Goal: Task Accomplishment & Management: Manage account settings

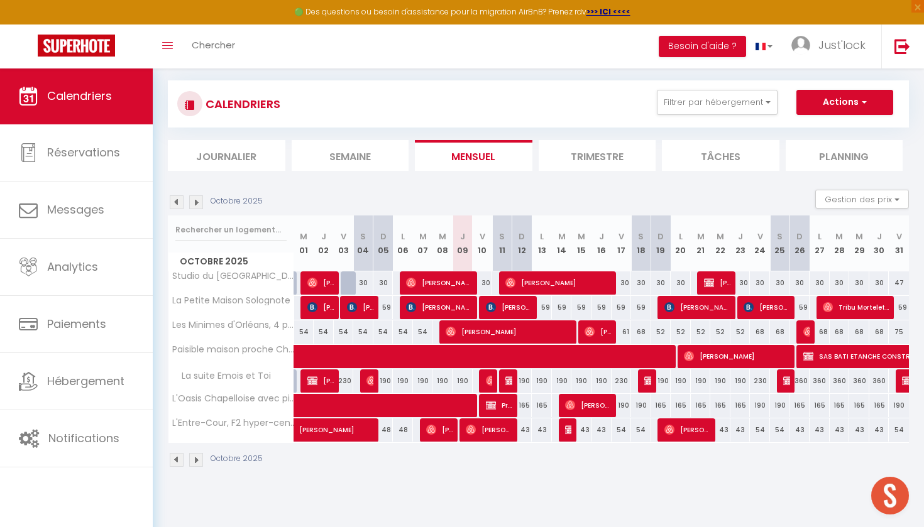
scroll to position [68, 0]
click at [726, 96] on button "Filtrer par hébergement" at bounding box center [717, 102] width 121 height 25
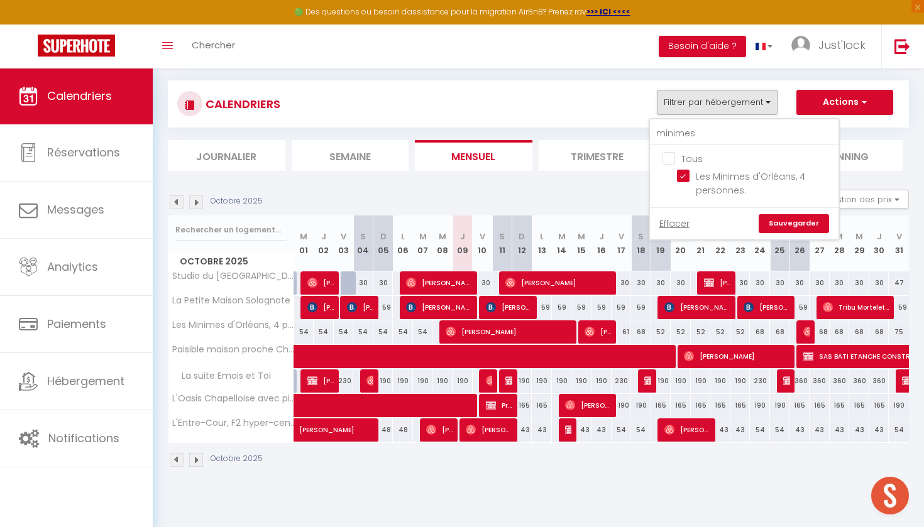
click at [670, 155] on input "Tous" at bounding box center [756, 157] width 189 height 13
checkbox input "true"
click at [776, 220] on link "Sauvegarder" at bounding box center [794, 223] width 70 height 19
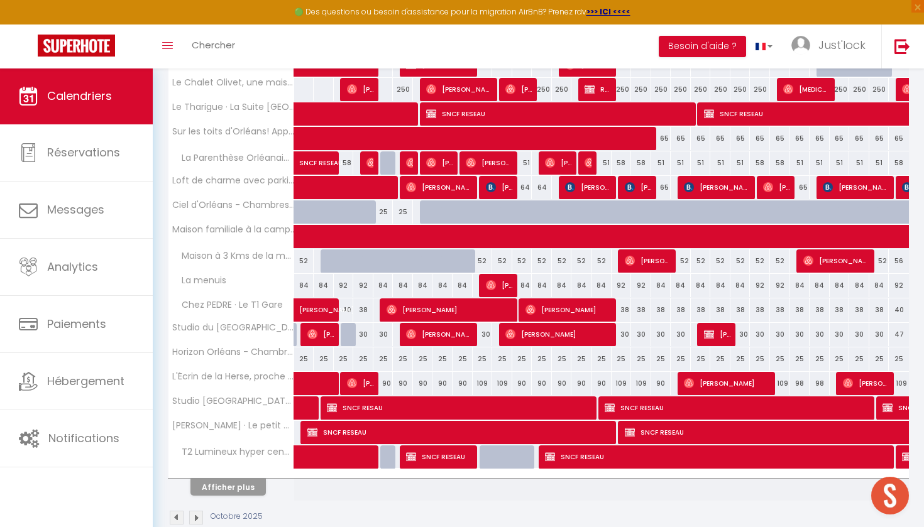
scroll to position [361, 0]
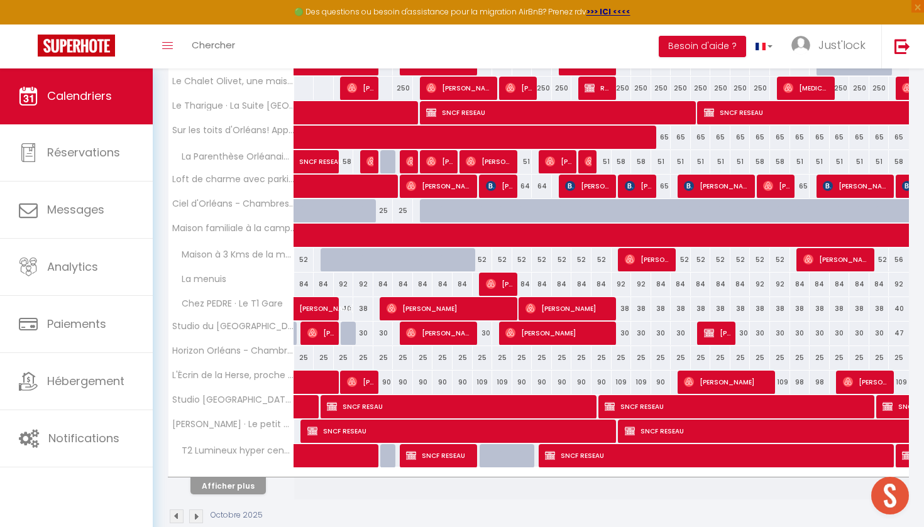
click at [236, 488] on button "Afficher plus" at bounding box center [227, 486] width 75 height 17
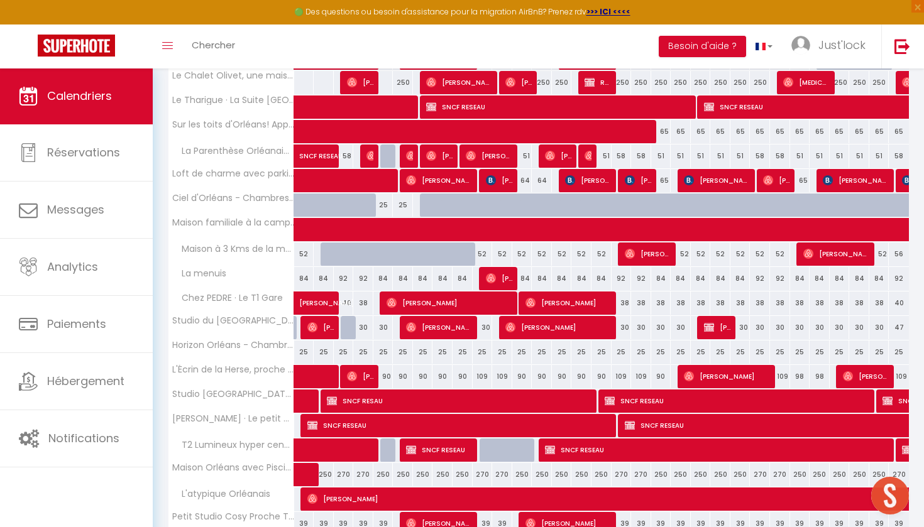
scroll to position [379, 0]
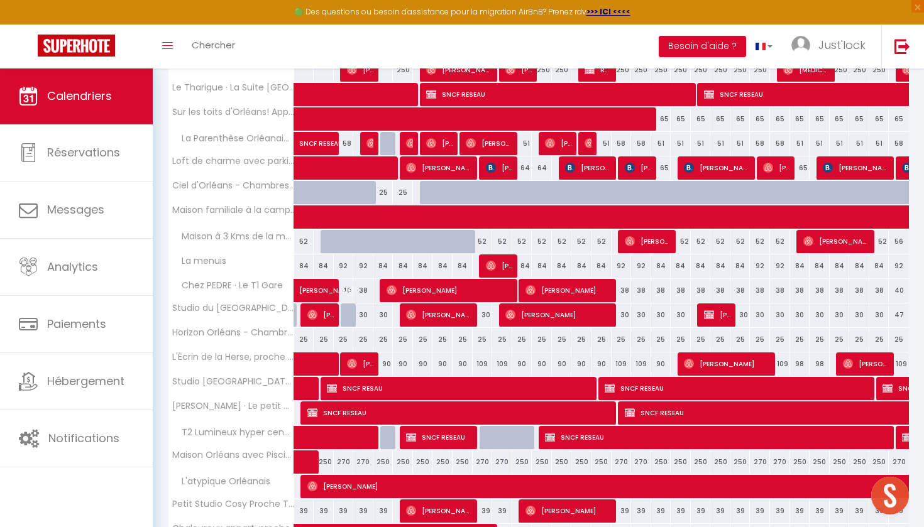
click at [463, 361] on div "90" at bounding box center [462, 364] width 20 height 23
type input "90"
type input "Jeu 09 Octobre 2025"
type input "Ven 10 Octobre 2025"
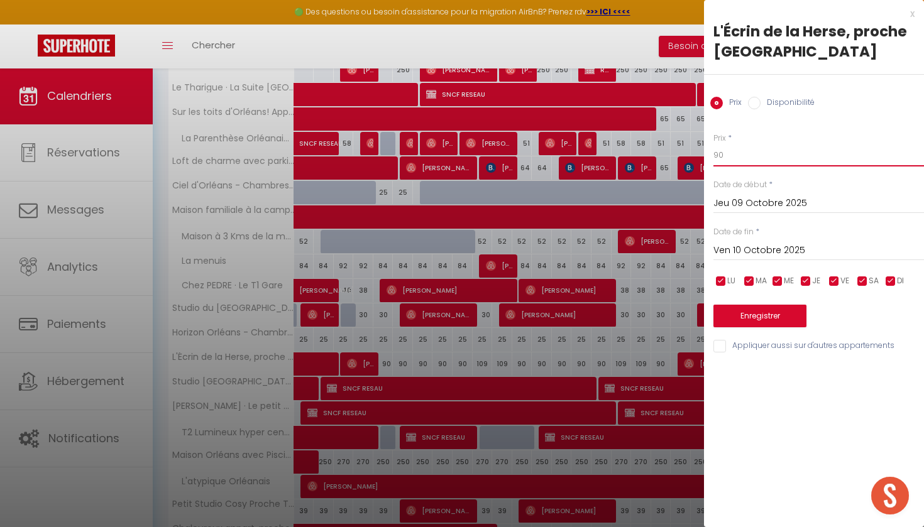
click at [723, 156] on input "90" at bounding box center [818, 155] width 211 height 23
type input "9"
type input "85"
click at [794, 250] on input "Ven 10 Octobre 2025" at bounding box center [818, 251] width 211 height 16
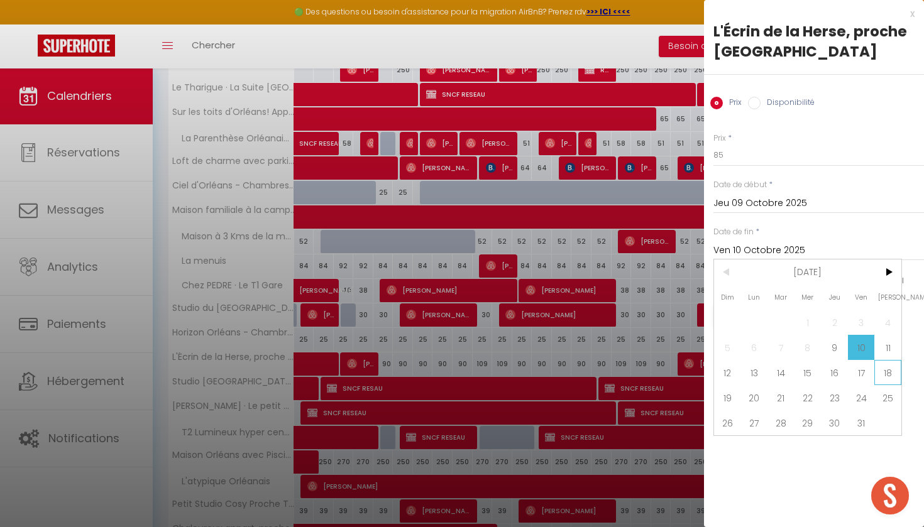
click at [884, 375] on span "18" at bounding box center [887, 372] width 27 height 25
type input "[DATE]"
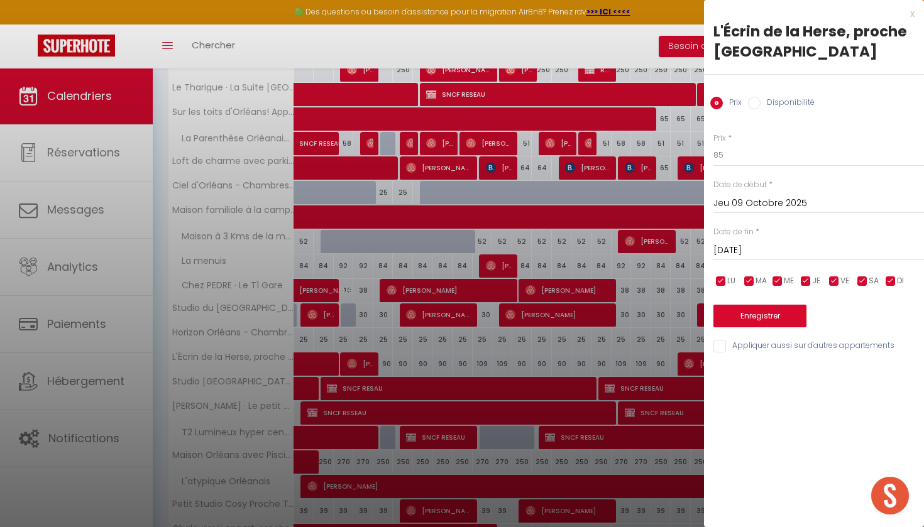
click at [777, 317] on button "Enregistrer" at bounding box center [759, 316] width 93 height 23
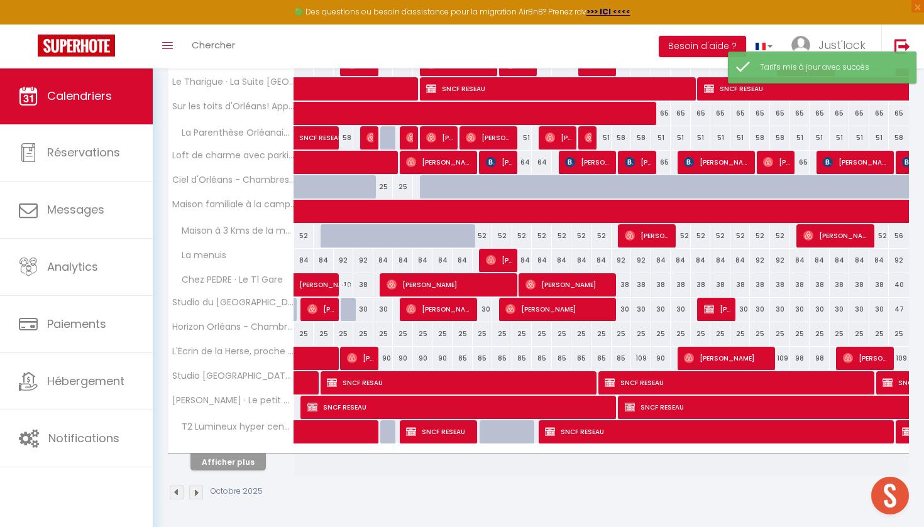
scroll to position [384, 0]
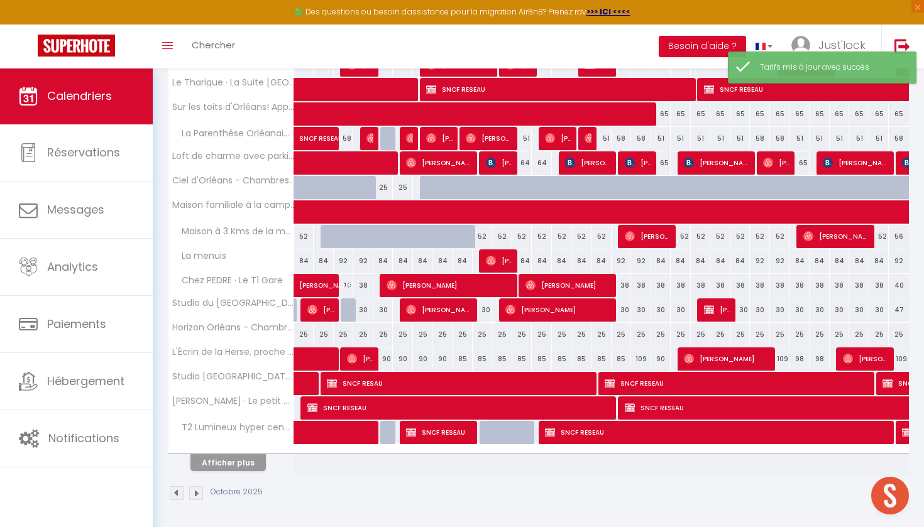
click at [233, 468] on button "Afficher plus" at bounding box center [227, 462] width 75 height 17
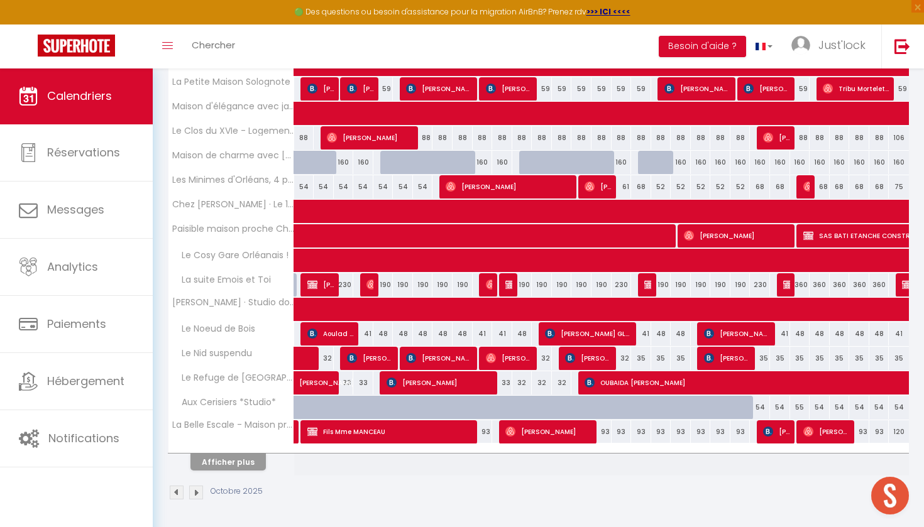
scroll to position [874, 0]
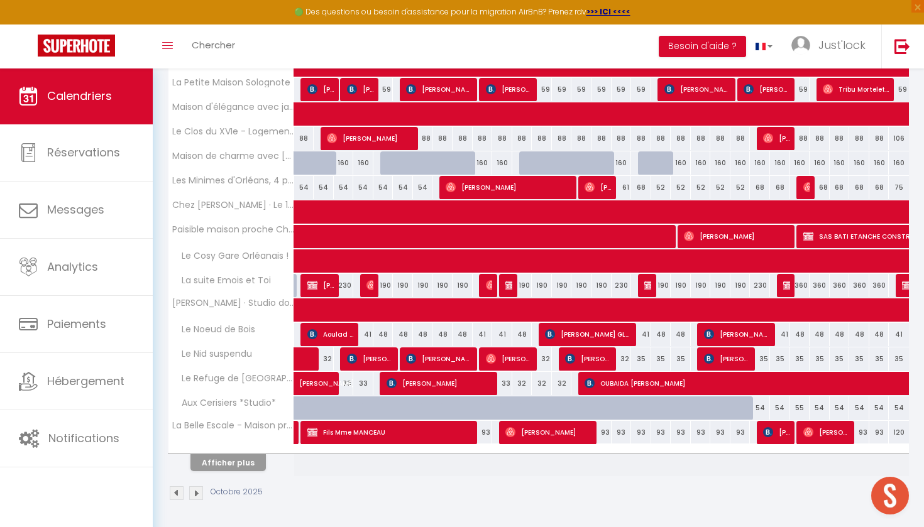
click at [240, 458] on button "Afficher plus" at bounding box center [227, 462] width 75 height 17
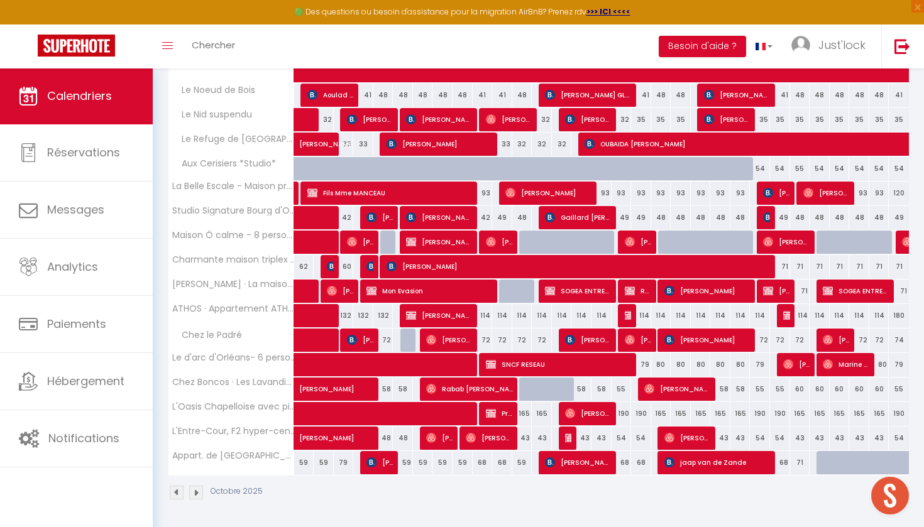
scroll to position [1113, 0]
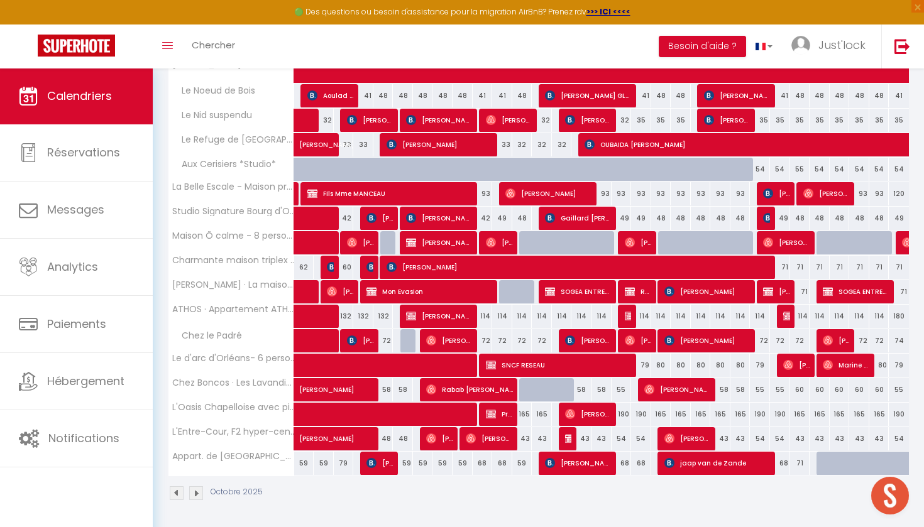
click at [522, 317] on div "114" at bounding box center [522, 316] width 20 height 23
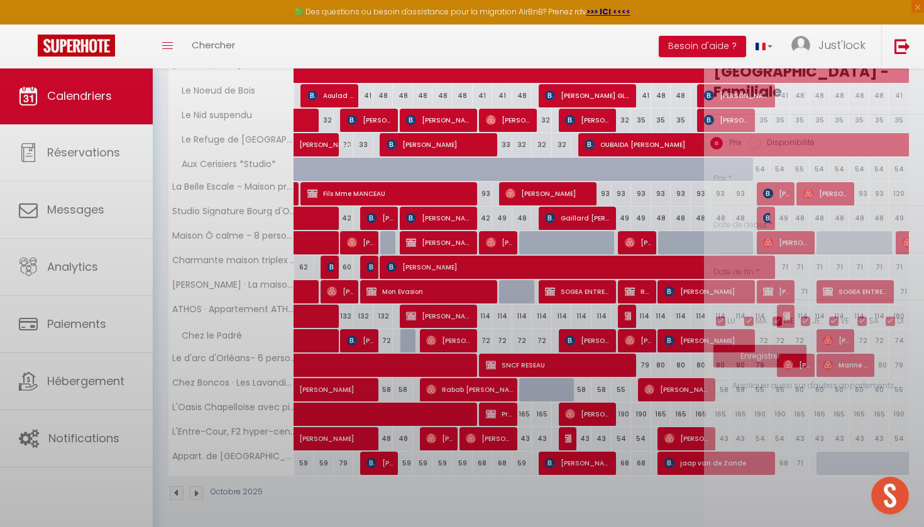
type input "114"
type input "Dim 12 Octobre 2025"
type input "Lun 13 Octobre 2025"
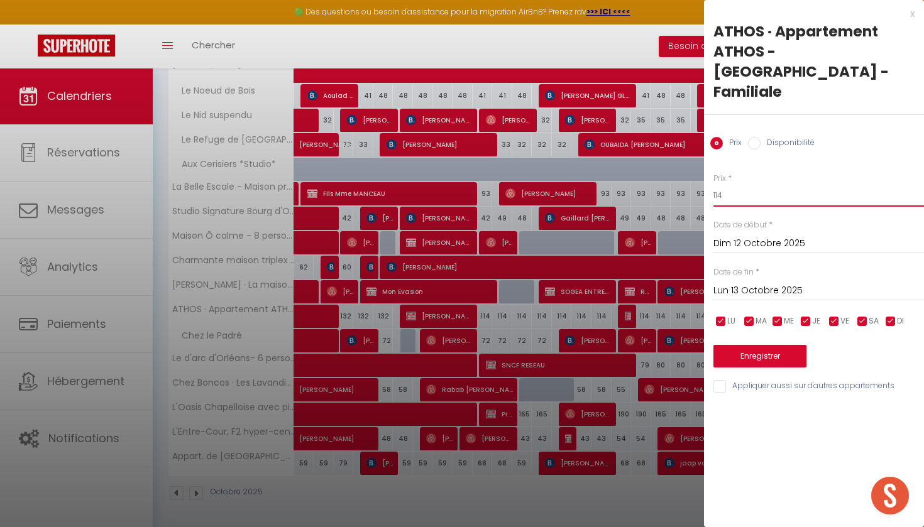
click at [730, 184] on input "114" at bounding box center [818, 195] width 211 height 23
type input "107"
click at [784, 236] on input "Dim 12 Octobre 2025" at bounding box center [818, 244] width 211 height 16
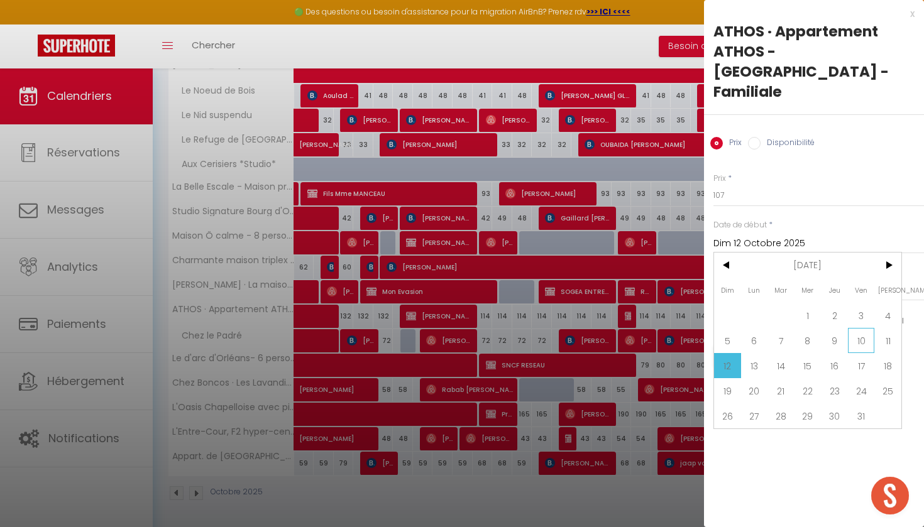
click at [874, 328] on span "10" at bounding box center [861, 340] width 27 height 25
type input "Ven 10 Octobre 2025"
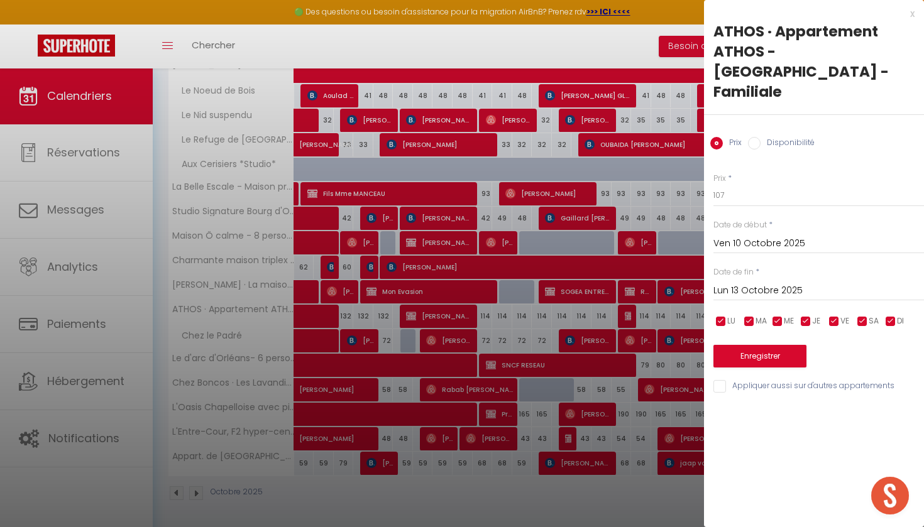
click at [767, 283] on input "Lun 13 Octobre 2025" at bounding box center [818, 291] width 211 height 16
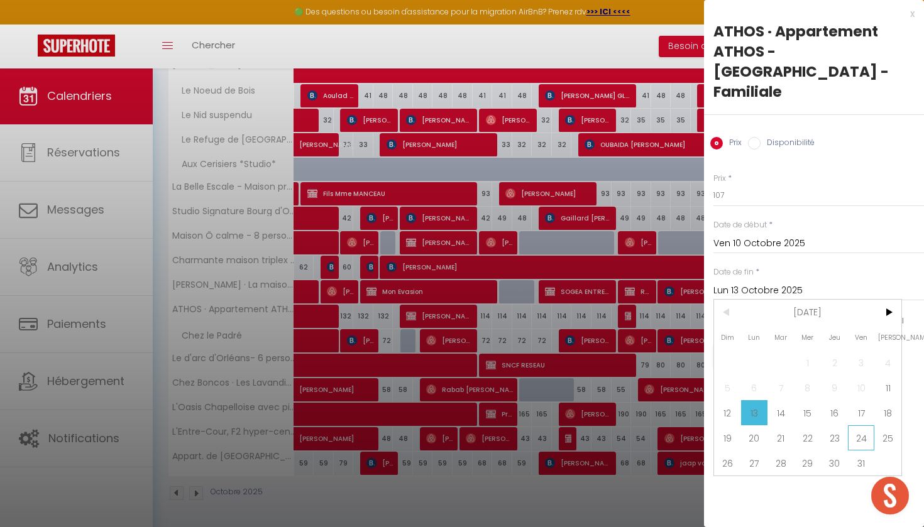
click at [858, 425] on span "24" at bounding box center [861, 437] width 27 height 25
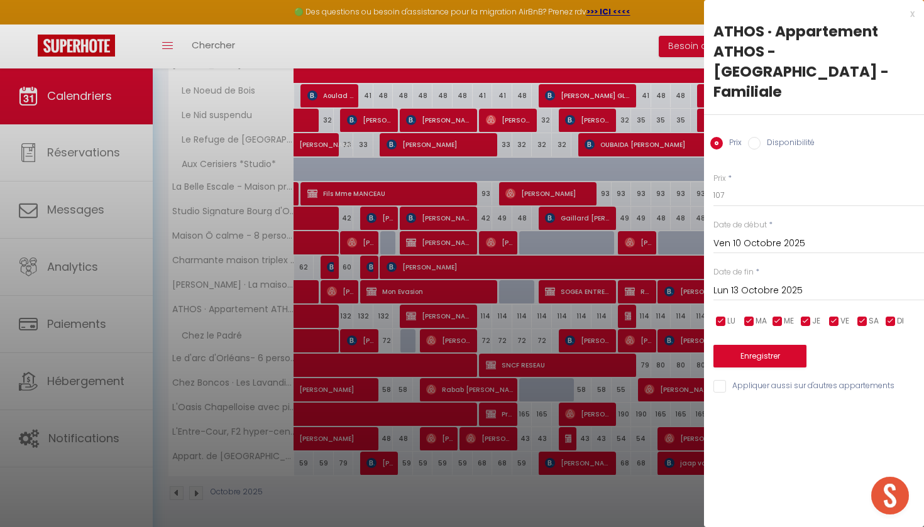
type input "Ven 24 Octobre 2025"
click at [763, 345] on button "Enregistrer" at bounding box center [759, 356] width 93 height 23
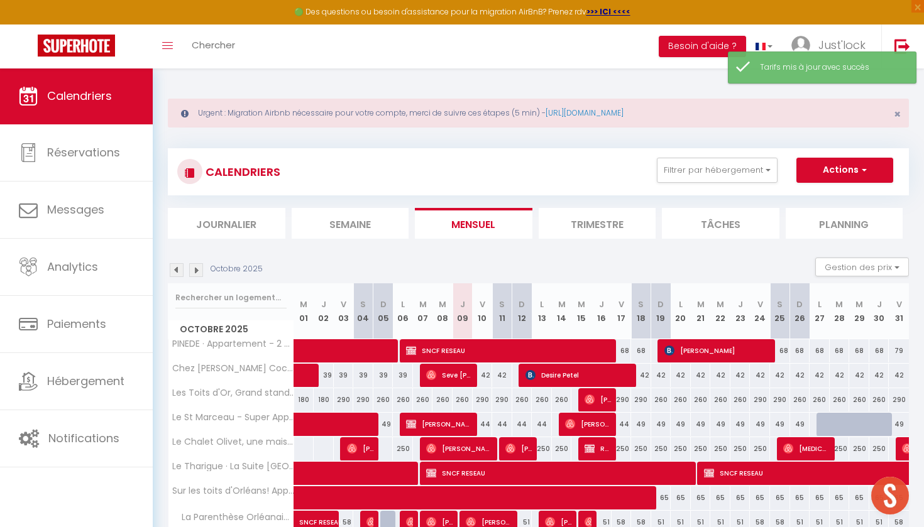
scroll to position [0, 0]
